Goal: Use online tool/utility: Use online tool/utility

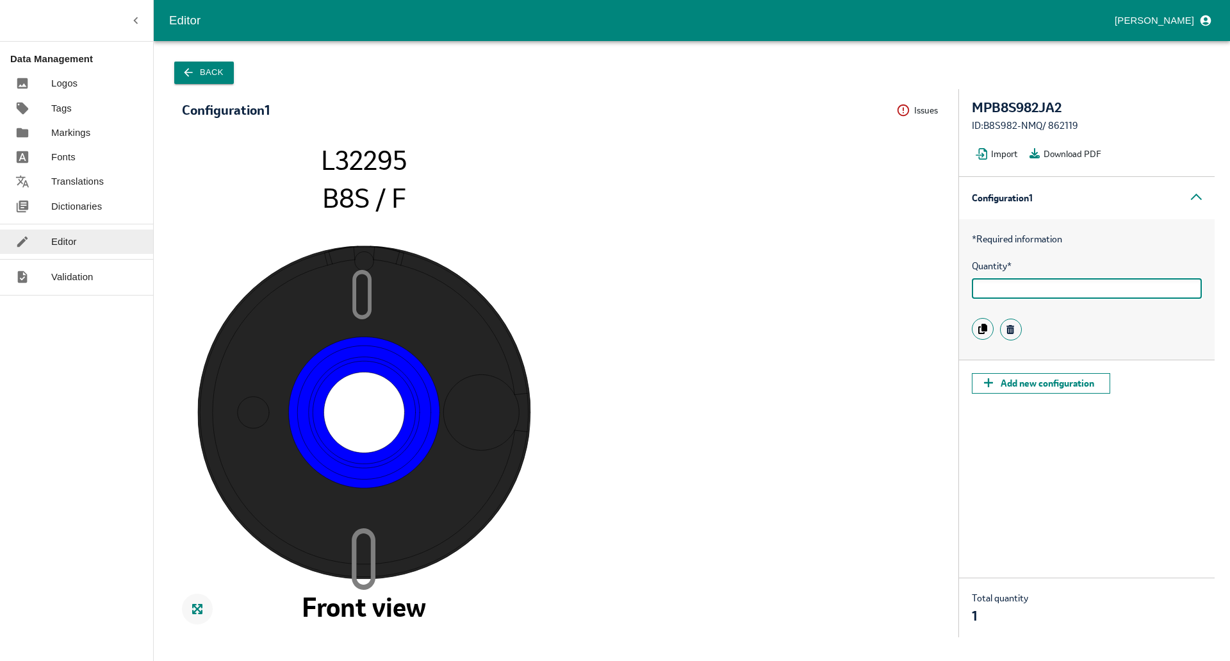
click at [1035, 295] on input "text" at bounding box center [1087, 288] width 230 height 21
type input "1"
click at [887, 276] on icon "0 0 L32295 B8S / F Front view" at bounding box center [564, 384] width 764 height 479
click at [369, 299] on tspan "0" at bounding box center [362, 294] width 20 height 51
drag, startPoint x: 369, startPoint y: 304, endPoint x: 323, endPoint y: 304, distance: 46.1
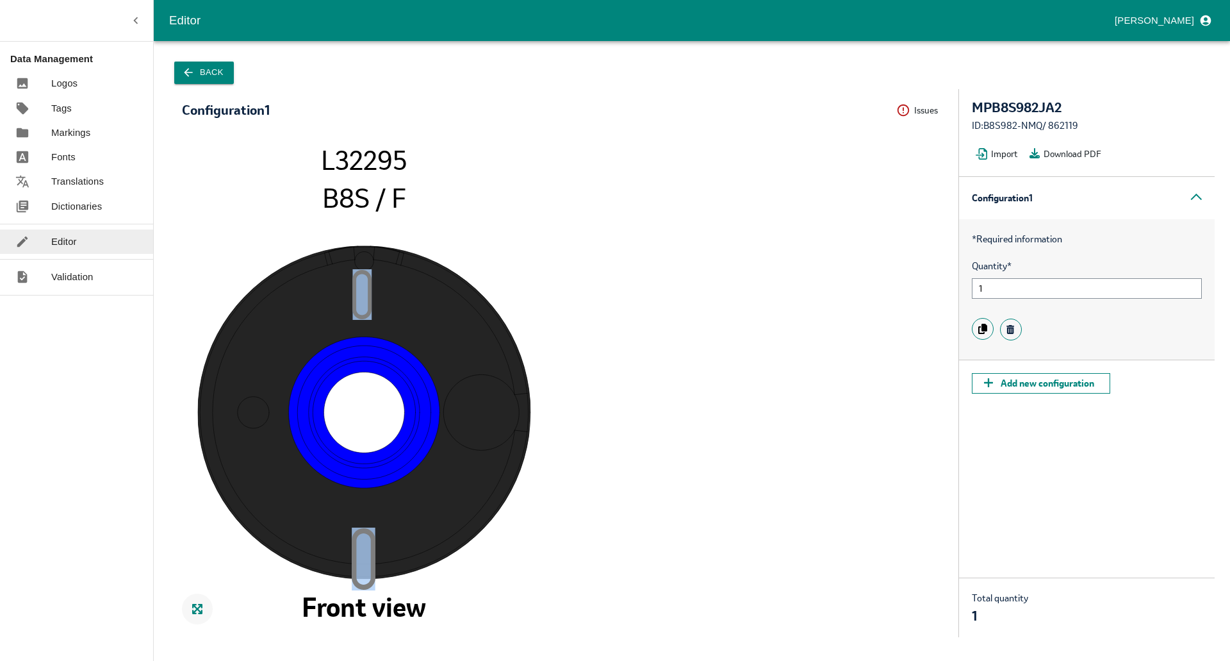
click at [323, 304] on icon "0 0 L32295 B8S / F Front view" at bounding box center [564, 384] width 764 height 479
click at [323, 304] on image at bounding box center [364, 411] width 333 height 333
click at [207, 79] on button "Back" at bounding box center [204, 73] width 60 height 22
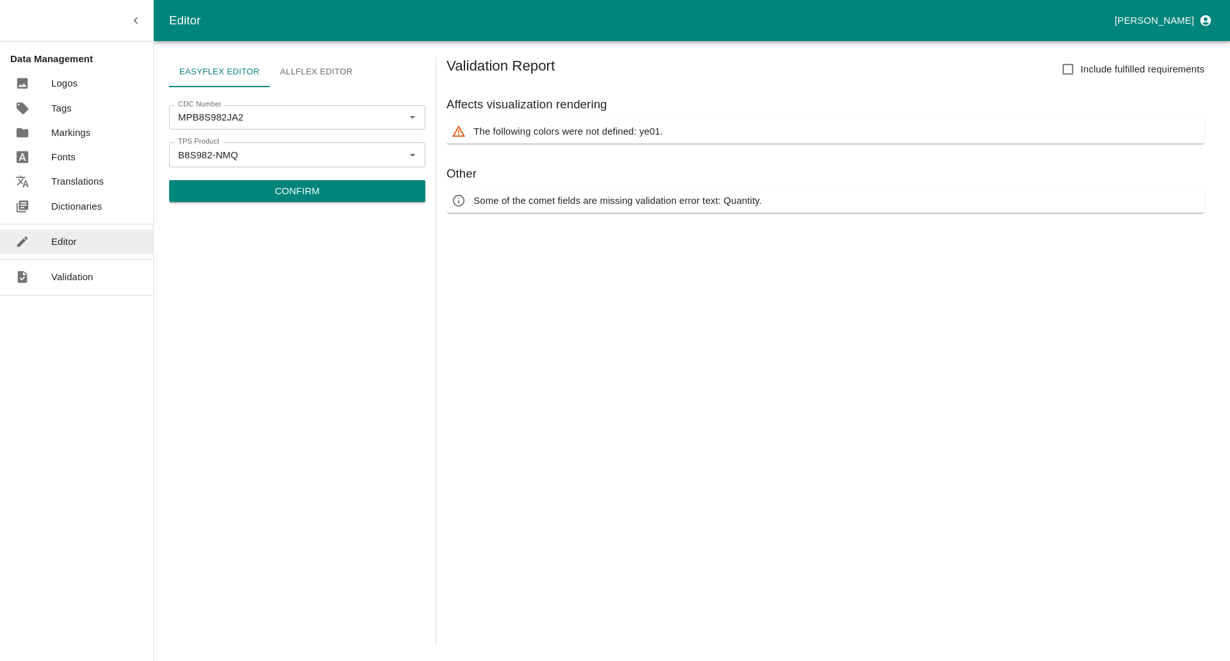
click at [1075, 70] on input "Include fulfilled requirements" at bounding box center [1068, 69] width 26 height 26
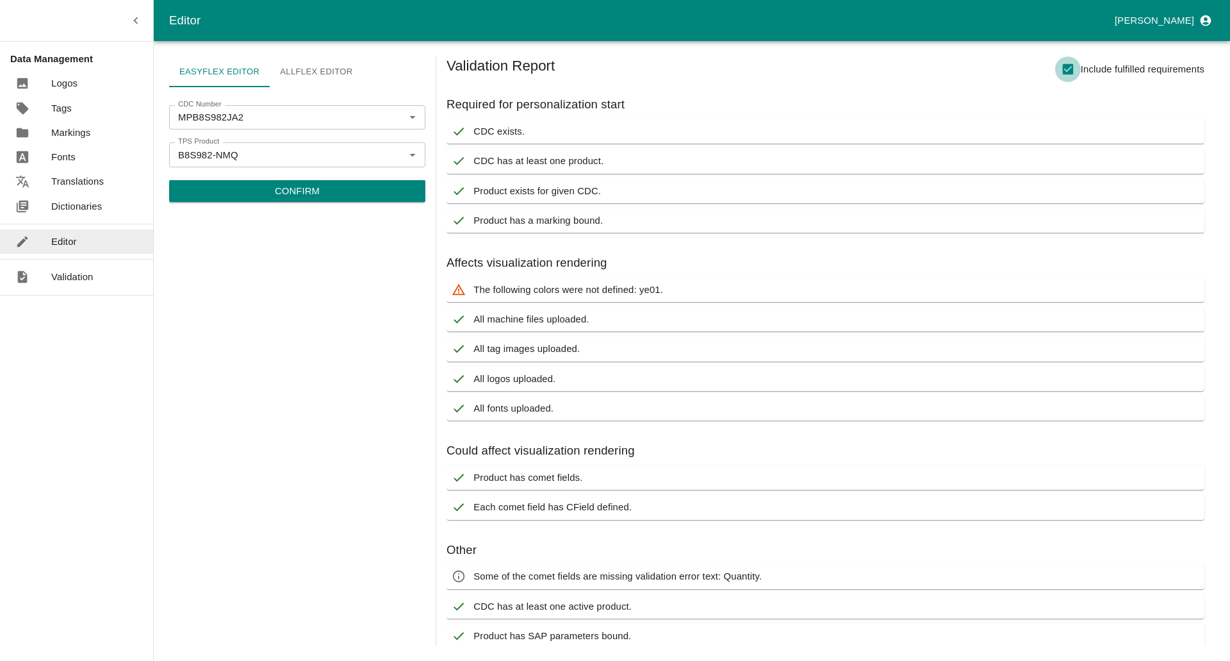
click at [1075, 70] on input "Include fulfilled requirements" at bounding box center [1068, 69] width 26 height 26
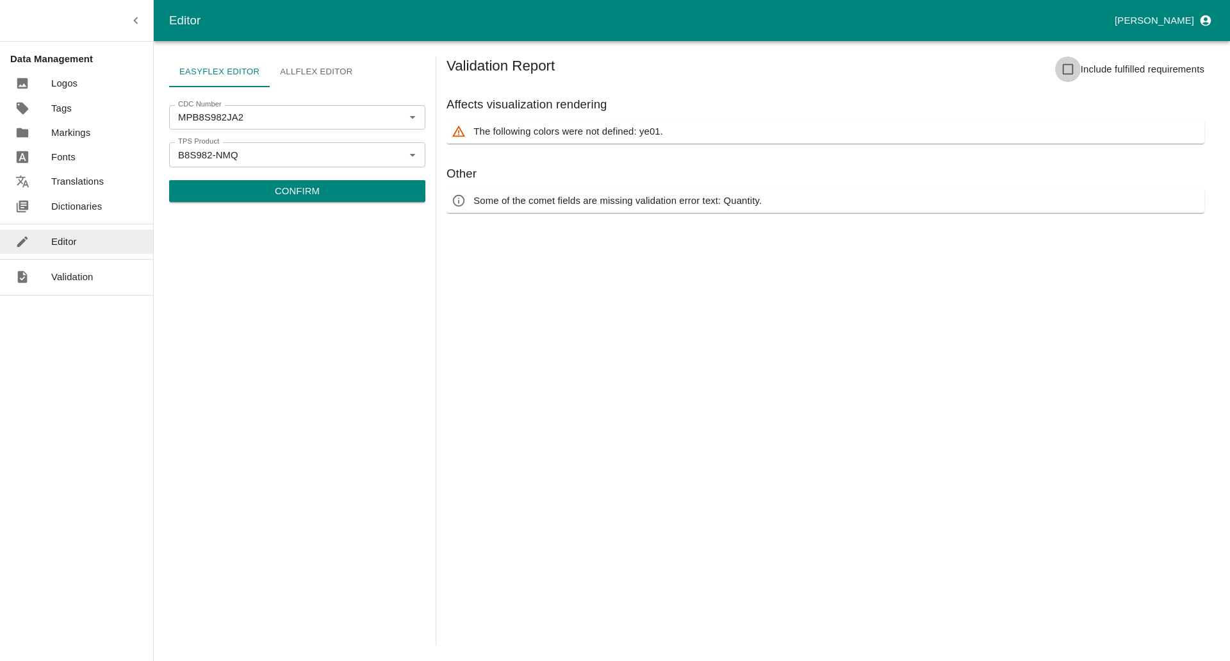
click at [1075, 70] on input "Include fulfilled requirements" at bounding box center [1068, 69] width 26 height 26
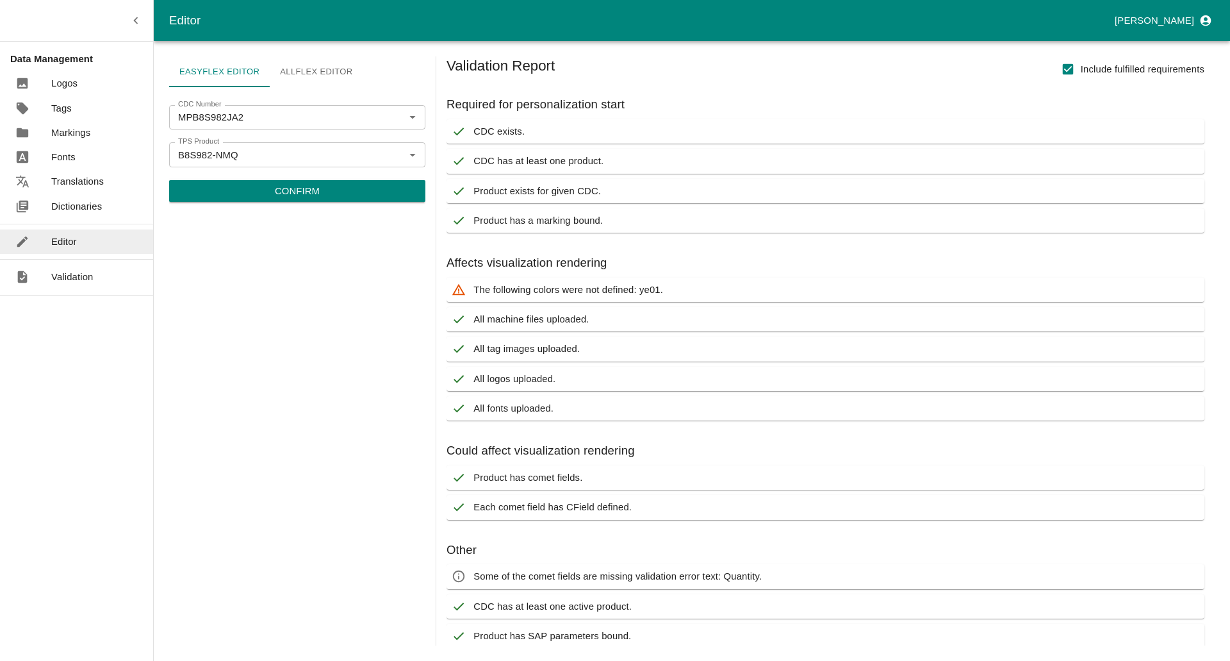
click at [1075, 70] on input "Include fulfilled requirements" at bounding box center [1068, 69] width 26 height 26
checkbox input "false"
